Goal: Task Accomplishment & Management: Use online tool/utility

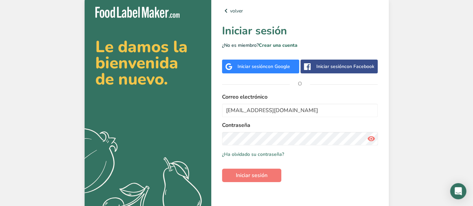
type input "[EMAIL_ADDRESS][DOMAIN_NAME]"
click at [222, 169] on button "Iniciar sesión" at bounding box center [251, 175] width 59 height 13
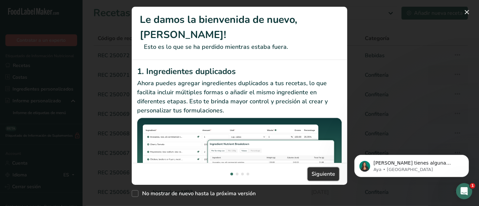
click at [318, 175] on span "Siguiente" at bounding box center [323, 174] width 24 height 8
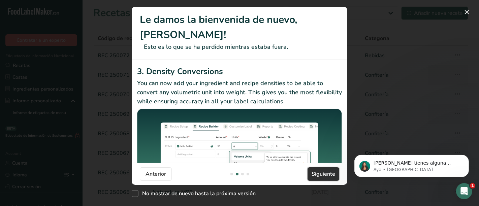
click at [318, 175] on span "Siguiente" at bounding box center [323, 174] width 24 height 8
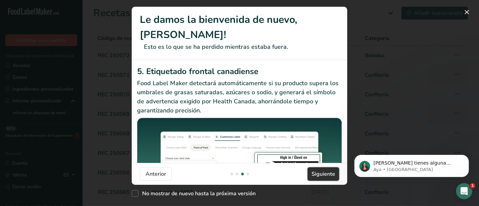
click at [318, 175] on span "Siguiente" at bounding box center [323, 174] width 24 height 8
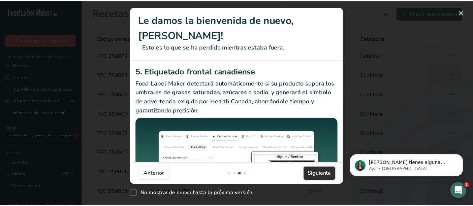
scroll to position [0, 640]
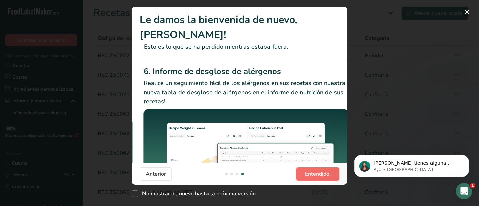
click at [318, 175] on span "Entendido." at bounding box center [318, 174] width 26 height 8
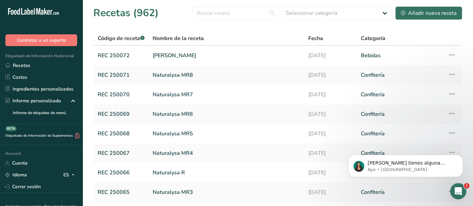
scroll to position [35, 0]
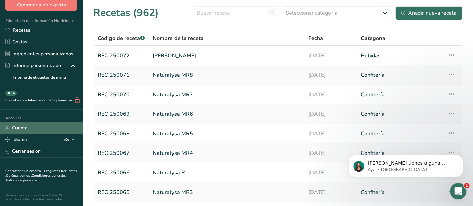
click at [19, 127] on link "Cuenta" at bounding box center [41, 128] width 82 height 12
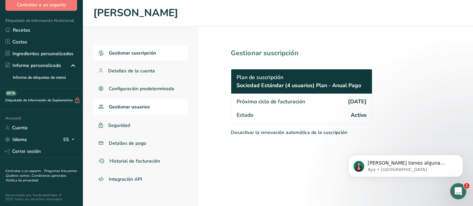
click at [129, 106] on span "Gestionar usuarios" at bounding box center [129, 106] width 41 height 7
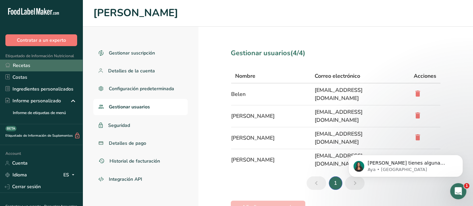
click at [23, 64] on link "Recetas" at bounding box center [41, 66] width 82 height 12
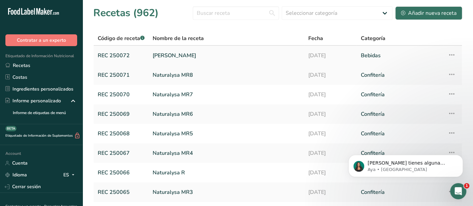
click at [163, 55] on link "[PERSON_NAME]" at bounding box center [225, 55] width 147 height 14
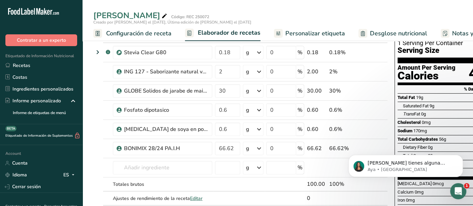
scroll to position [45, 0]
